Goal: Navigation & Orientation: Find specific page/section

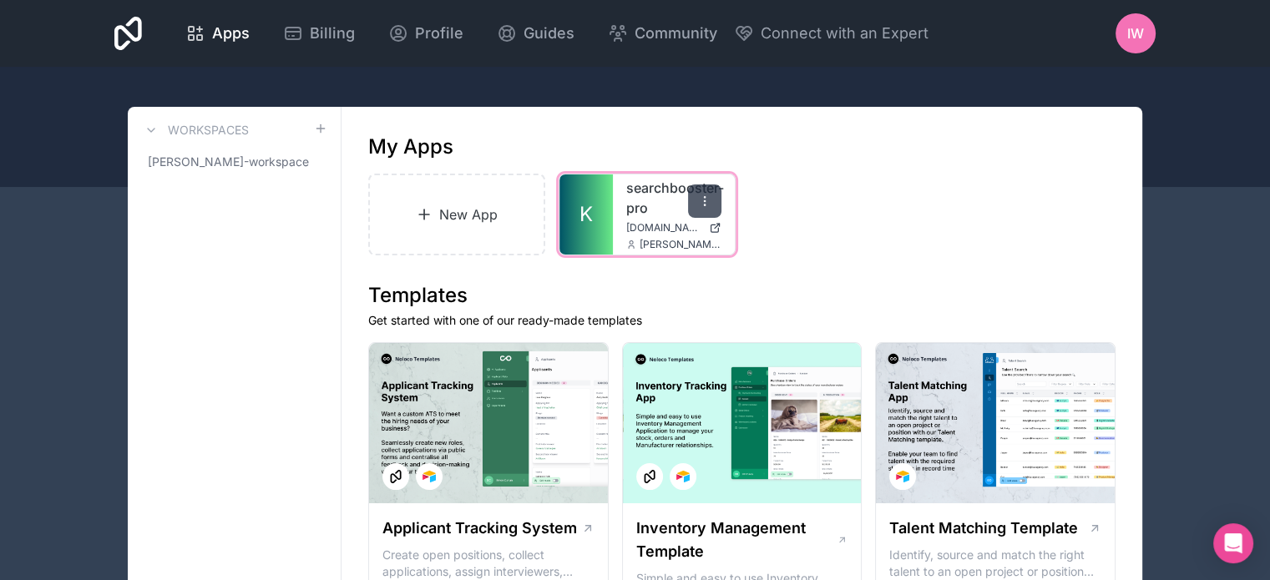
click at [702, 200] on icon at bounding box center [704, 200] width 13 height 13
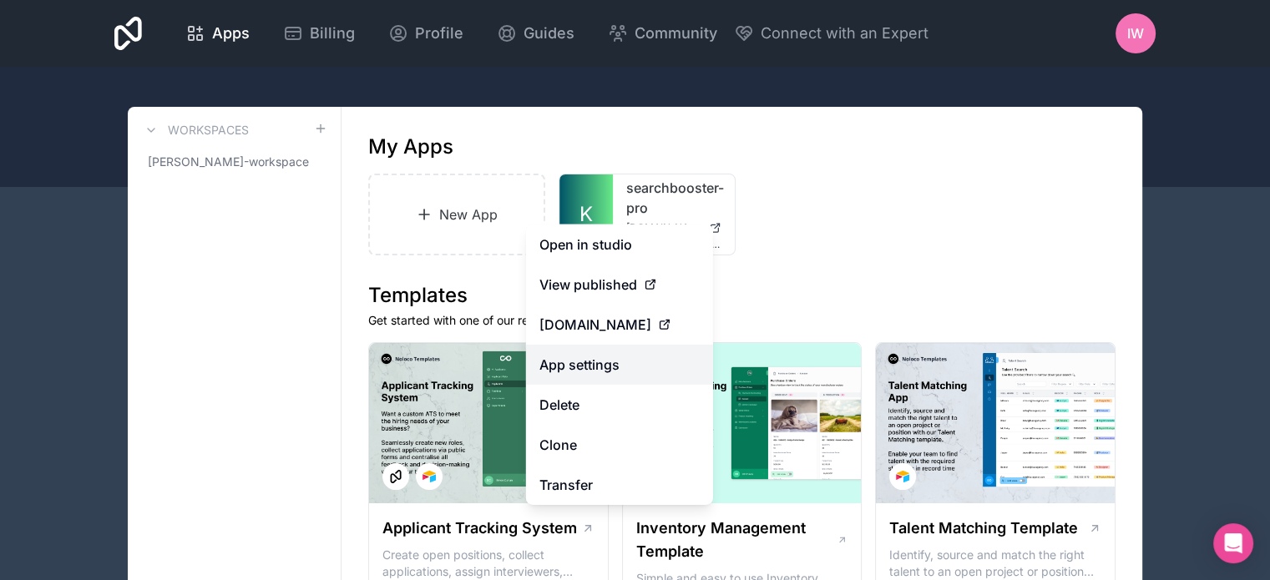
click at [600, 359] on link "App settings" at bounding box center [619, 365] width 187 height 40
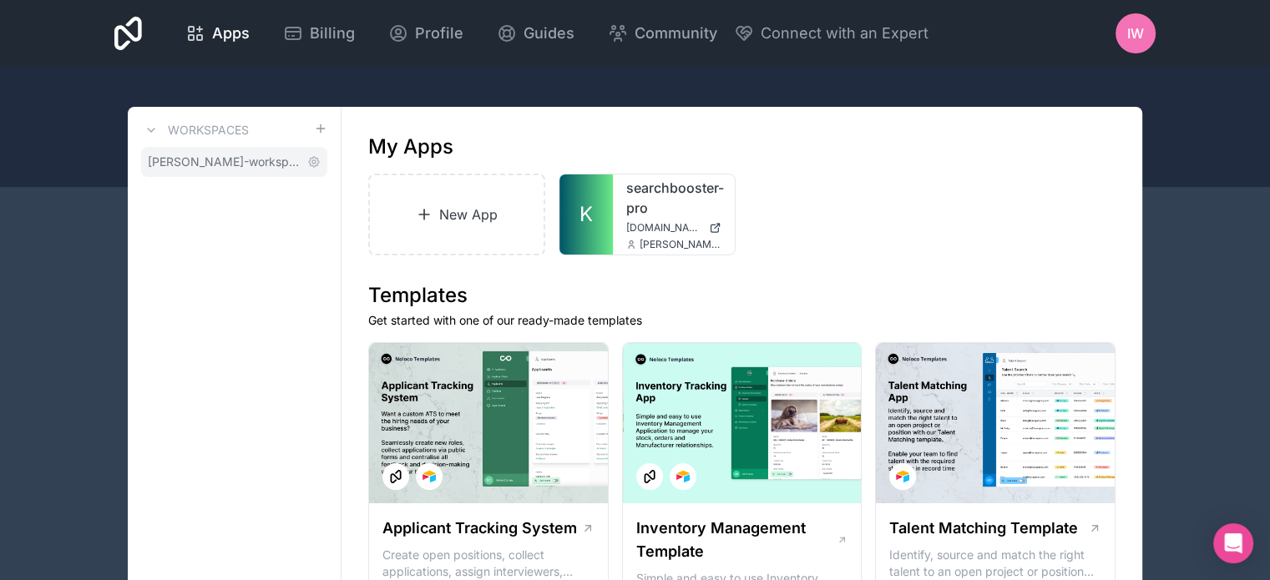
click at [239, 163] on span "[PERSON_NAME]-workspace" at bounding box center [224, 162] width 153 height 17
click at [1243, 559] on div "Open Intercom Messenger" at bounding box center [1233, 544] width 44 height 44
click at [956, 192] on div "New App K searchbooster-pro [DOMAIN_NAME] [PERSON_NAME][EMAIL_ADDRESS][PERSON_N…" at bounding box center [741, 215] width 747 height 82
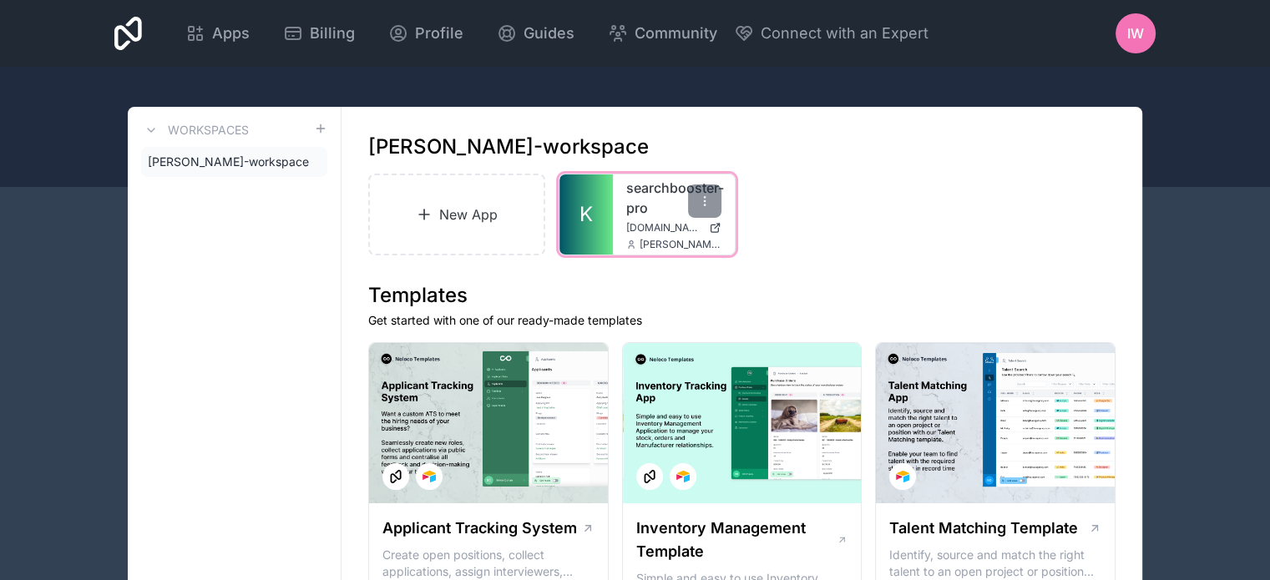
click at [646, 217] on link "searchbooster-pro" at bounding box center [673, 198] width 95 height 40
